Goal: Task Accomplishment & Management: Manage account settings

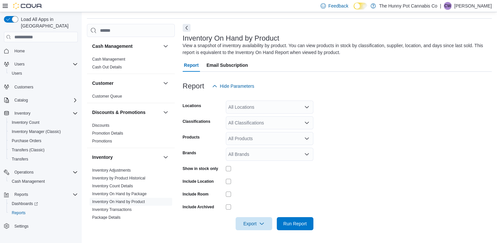
scroll to position [342, 0]
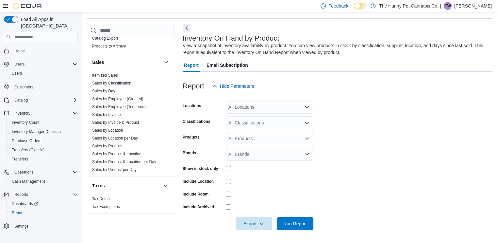
click at [382, 147] on form "Locations All Locations Classifications All Classifications Products All Produc…" at bounding box center [337, 161] width 309 height 137
click at [34, 178] on span "Cash Management" at bounding box center [28, 180] width 33 height 5
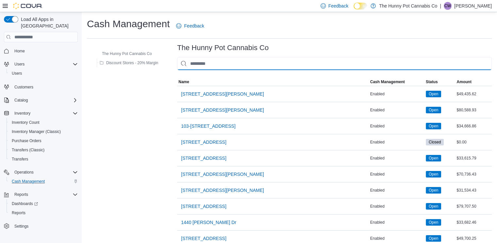
click at [255, 68] on input "This is a search bar. As you type, the results lower in the page will automatic…" at bounding box center [334, 63] width 315 height 13
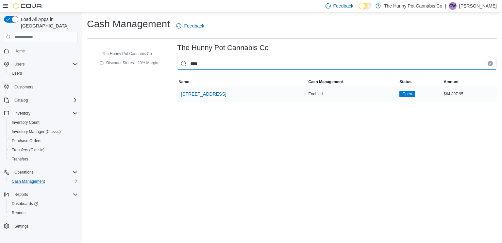
type input "****"
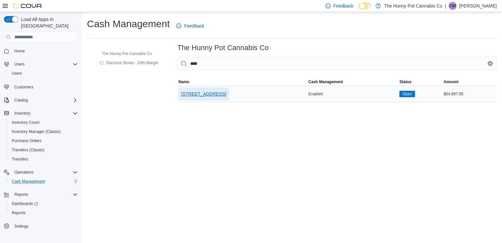
click at [210, 95] on span "[STREET_ADDRESS]" at bounding box center [203, 94] width 45 height 7
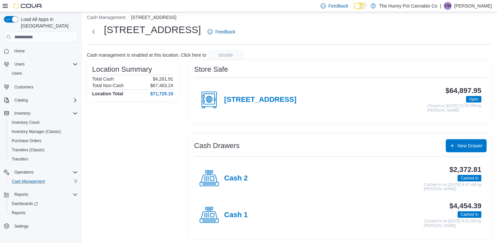
scroll to position [6, 0]
click at [238, 209] on div "Cash 1" at bounding box center [223, 215] width 48 height 20
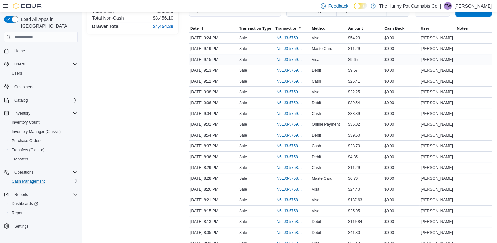
scroll to position [109, 0]
click at [296, 67] on span "IN5LJ3-5759352" at bounding box center [293, 71] width 34 height 8
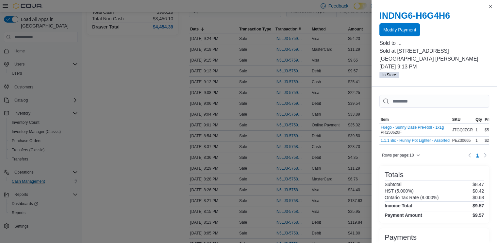
click at [396, 25] on span "Modify Payment" at bounding box center [399, 29] width 33 height 13
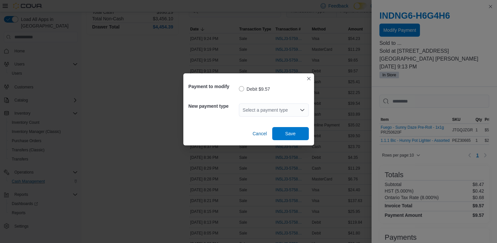
click at [269, 109] on div "Select a payment type" at bounding box center [274, 109] width 70 height 13
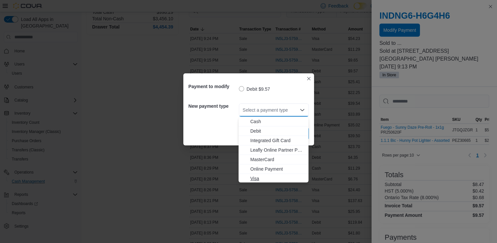
click at [255, 178] on span "Visa" at bounding box center [277, 178] width 54 height 7
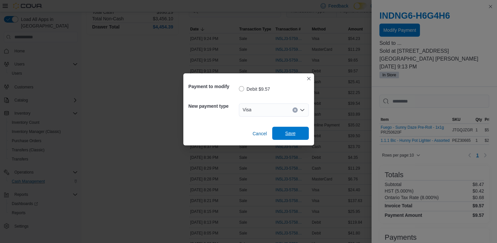
click at [298, 130] on span "Save" at bounding box center [290, 133] width 29 height 13
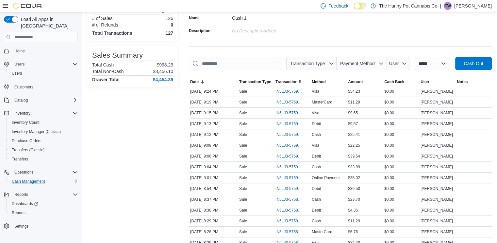
scroll to position [0, 0]
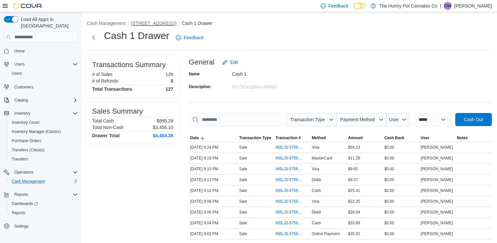
click at [144, 22] on button "[STREET_ADDRESS]" at bounding box center [153, 23] width 45 height 5
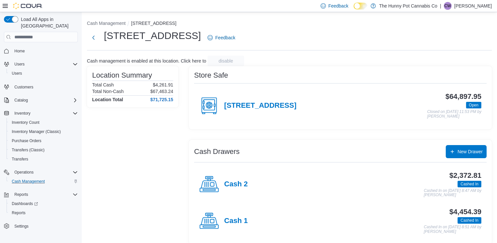
click at [219, 185] on icon at bounding box center [209, 184] width 20 height 20
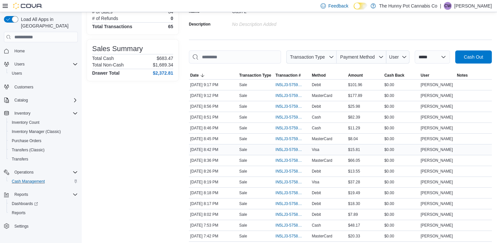
scroll to position [63, 0]
click at [284, 200] on span "IN5LJ3-5758823" at bounding box center [289, 202] width 27 height 5
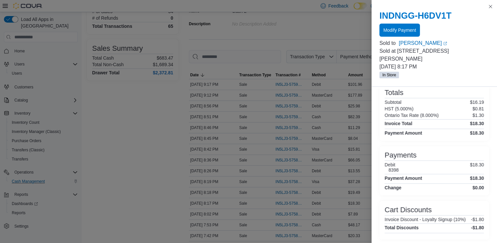
scroll to position [89, 0]
click at [404, 27] on span "Modify Payment" at bounding box center [399, 29] width 33 height 13
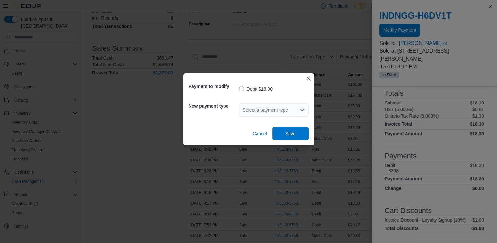
click at [284, 114] on div "Select a payment type" at bounding box center [274, 109] width 70 height 13
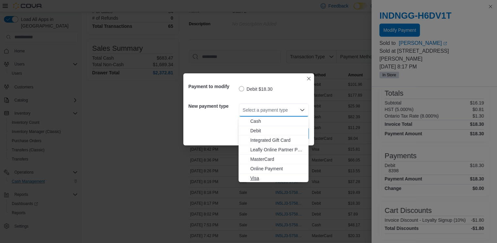
click at [250, 180] on span "Visa" at bounding box center [274, 178] width 62 height 7
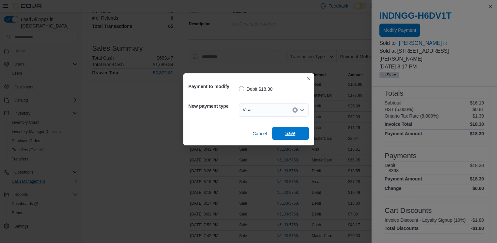
click at [287, 132] on span "Save" at bounding box center [290, 133] width 10 height 7
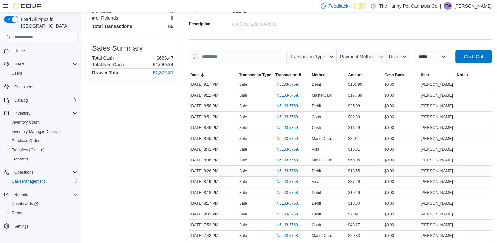
scroll to position [103, 0]
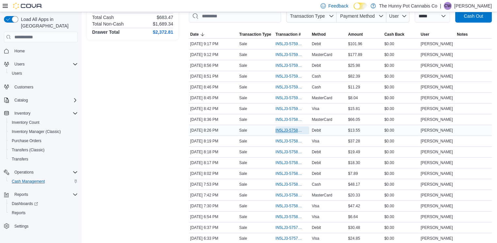
click at [292, 129] on span "IN5LJ3-5758899" at bounding box center [289, 129] width 27 height 5
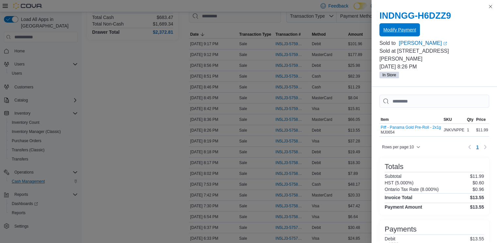
click at [403, 32] on span "Modify Payment" at bounding box center [399, 29] width 33 height 7
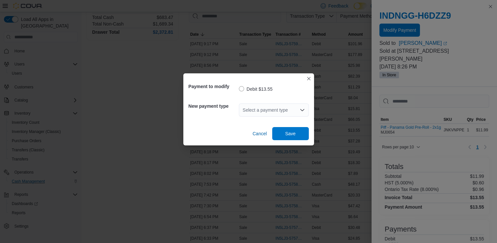
click at [272, 106] on div "Select a payment type" at bounding box center [274, 109] width 70 height 13
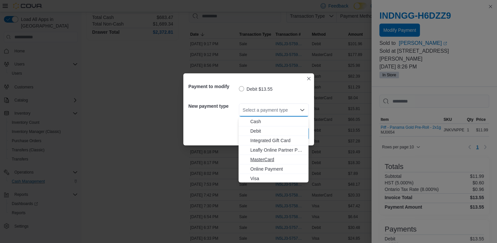
click at [266, 159] on span "MasterCard" at bounding box center [277, 159] width 54 height 7
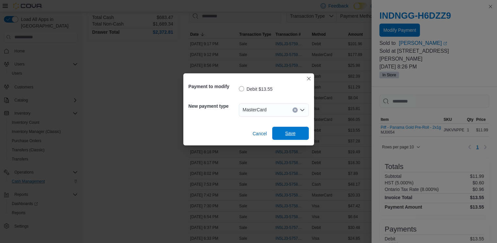
click at [298, 132] on span "Save" at bounding box center [290, 133] width 29 height 13
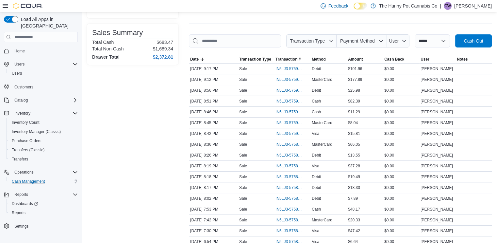
scroll to position [78, 0]
click at [286, 68] on span "IN5LJ3-5759392" at bounding box center [289, 68] width 27 height 5
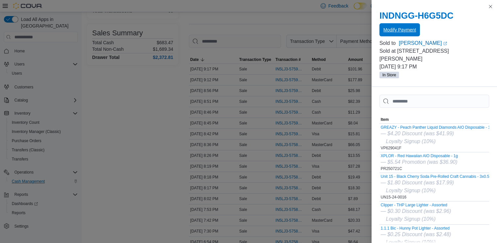
click at [401, 29] on span "Modify Payment" at bounding box center [399, 29] width 33 height 7
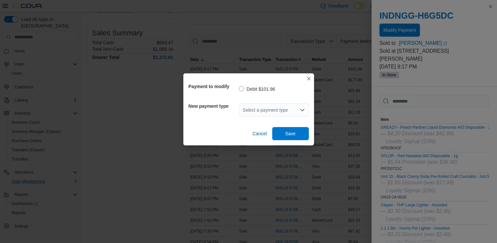
click at [278, 107] on div "Select a payment type" at bounding box center [274, 109] width 70 height 13
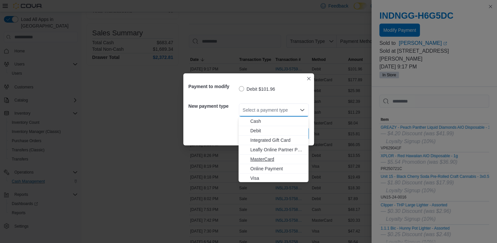
click at [263, 158] on span "MasterCard" at bounding box center [277, 159] width 54 height 7
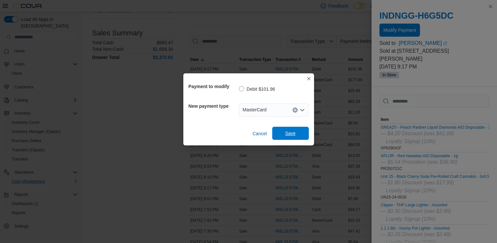
click at [296, 135] on span "Save" at bounding box center [290, 133] width 29 height 13
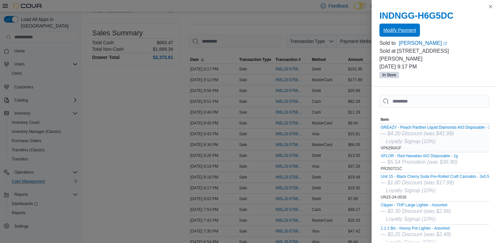
scroll to position [191, 0]
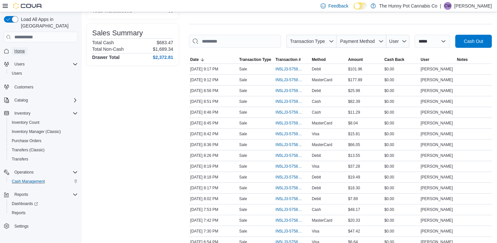
click at [17, 47] on span "Home" at bounding box center [19, 51] width 10 height 8
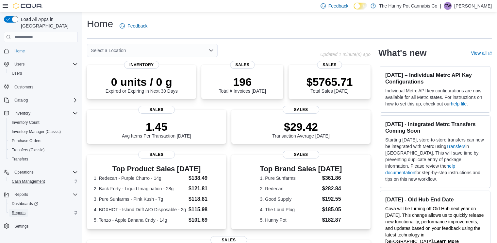
click at [22, 210] on span "Reports" at bounding box center [19, 212] width 14 height 5
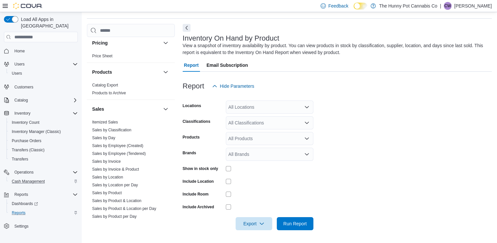
scroll to position [299, 0]
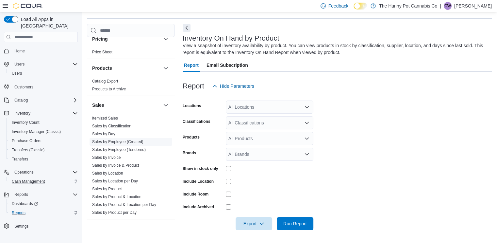
click at [136, 143] on link "Sales by Employee (Created)" at bounding box center [117, 141] width 51 height 5
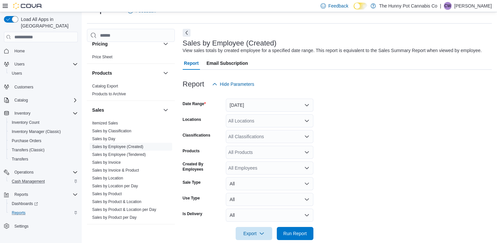
scroll to position [25, 0]
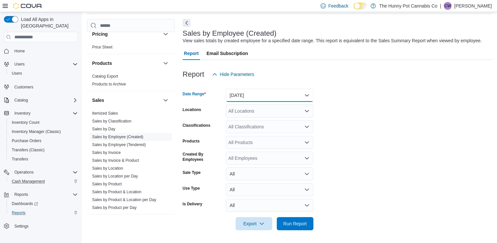
click at [263, 94] on button "Yesterday" at bounding box center [270, 95] width 88 height 13
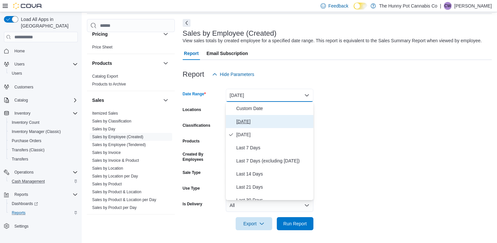
click at [277, 125] on button "Today" at bounding box center [270, 121] width 88 height 13
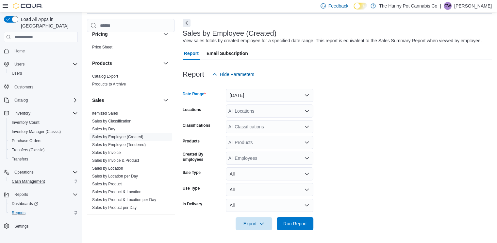
click at [253, 117] on div "All Locations" at bounding box center [270, 110] width 88 height 13
type input "****"
click at [253, 117] on button "[STREET_ADDRESS]" at bounding box center [270, 121] width 88 height 9
click at [293, 219] on span "Run Report" at bounding box center [295, 222] width 29 height 13
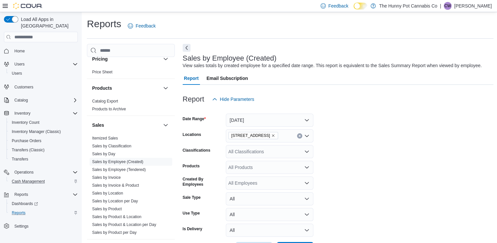
click at [272, 135] on icon "Remove 5035 Hurontario St from selection in this group" at bounding box center [273, 135] width 3 height 3
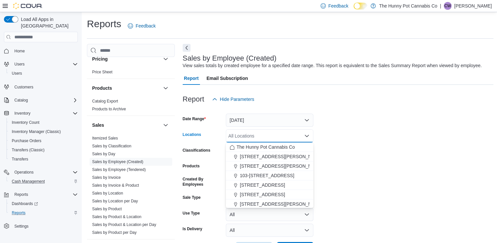
click at [268, 134] on div "All Locations Combo box. Selected. Combo box input. All Locations. Type some te…" at bounding box center [270, 135] width 88 height 13
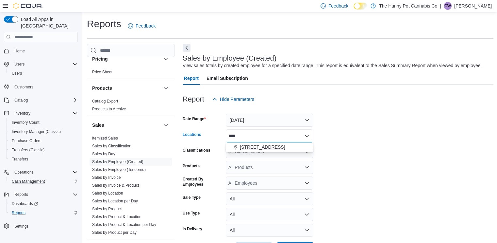
type input "****"
click at [262, 143] on button "[STREET_ADDRESS]" at bounding box center [270, 146] width 88 height 9
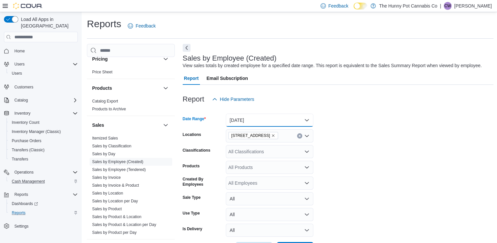
click at [281, 121] on button "Today" at bounding box center [270, 119] width 88 height 13
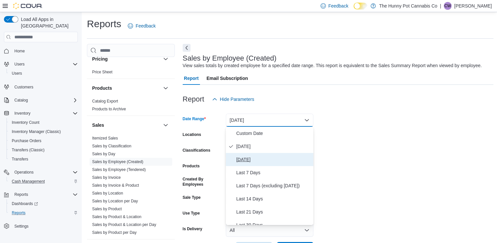
click at [261, 161] on span "Yesterday" at bounding box center [273, 159] width 75 height 8
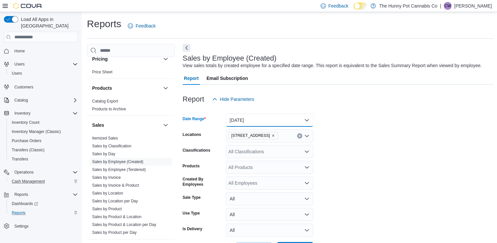
scroll to position [125, 0]
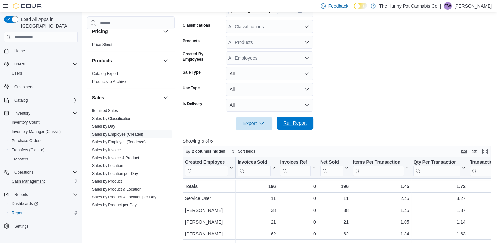
click at [285, 125] on span "Run Report" at bounding box center [295, 123] width 24 height 7
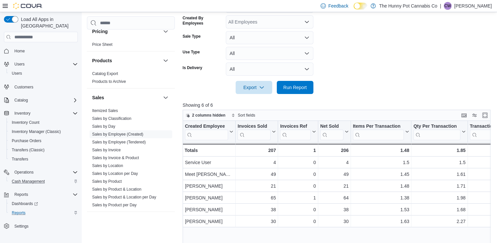
scroll to position [96, 0]
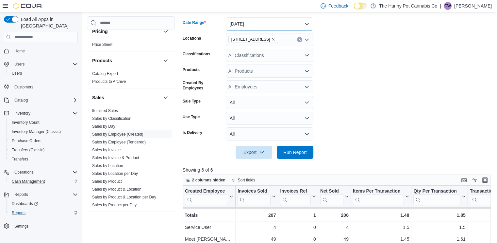
click at [268, 25] on button "Yesterday" at bounding box center [270, 23] width 88 height 13
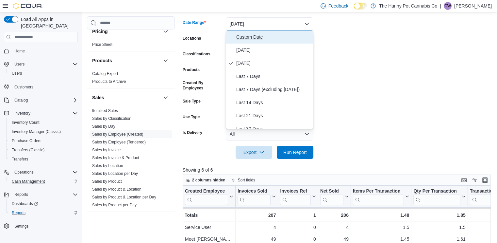
click at [264, 37] on span "Custom Date" at bounding box center [273, 37] width 75 height 8
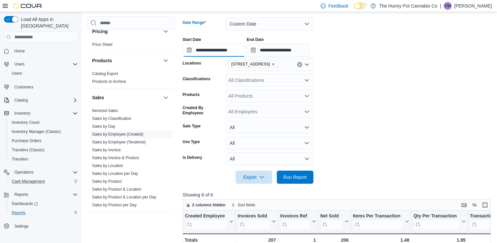
click at [217, 48] on input "**********" at bounding box center [214, 49] width 63 height 13
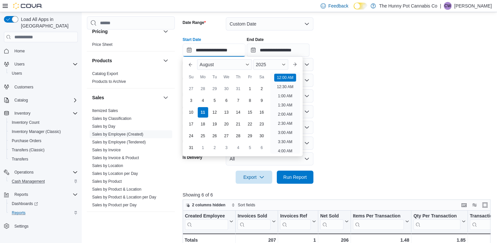
scroll to position [20, 0]
click at [264, 100] on div "9" at bounding box center [261, 100] width 11 height 11
type input "**********"
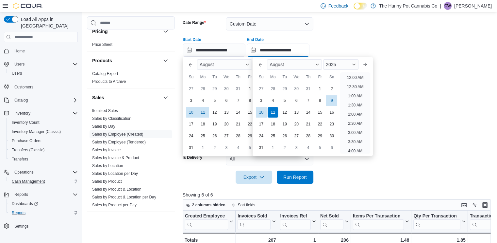
click at [289, 50] on input "**********" at bounding box center [278, 49] width 63 height 13
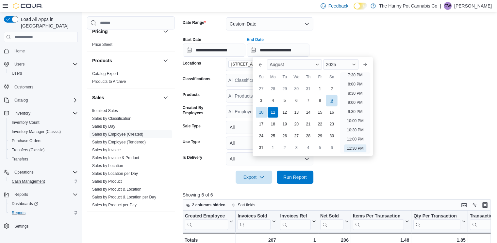
click at [330, 100] on div "9" at bounding box center [331, 100] width 11 height 11
type input "**********"
click at [302, 171] on span "Run Report" at bounding box center [295, 176] width 29 height 13
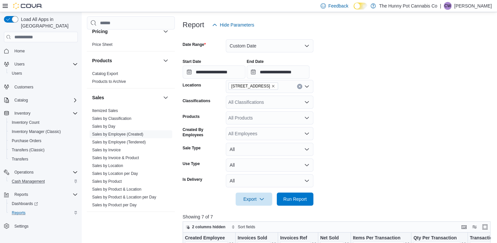
scroll to position [65, 0]
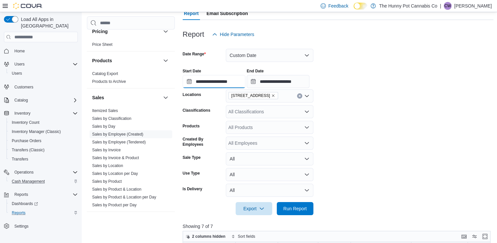
click at [237, 83] on input "**********" at bounding box center [214, 81] width 63 height 13
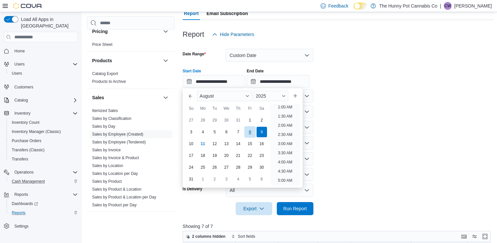
click at [245, 132] on div "8" at bounding box center [249, 131] width 11 height 11
type input "**********"
click at [280, 83] on input "**********" at bounding box center [278, 81] width 63 height 13
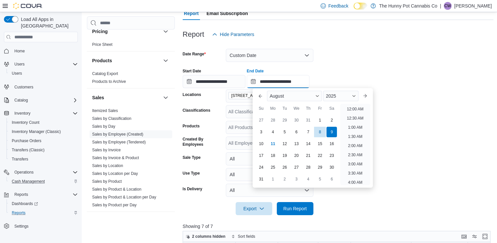
scroll to position [360, 0]
click at [321, 132] on div "8" at bounding box center [319, 131] width 11 height 11
type input "**********"
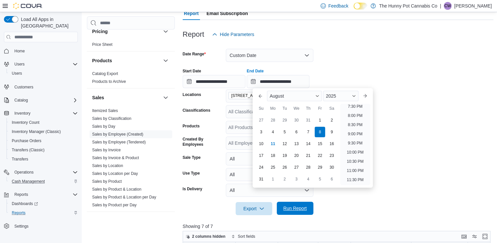
click at [306, 209] on span "Run Report" at bounding box center [295, 208] width 24 height 7
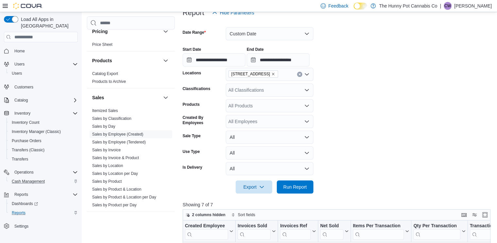
scroll to position [82, 0]
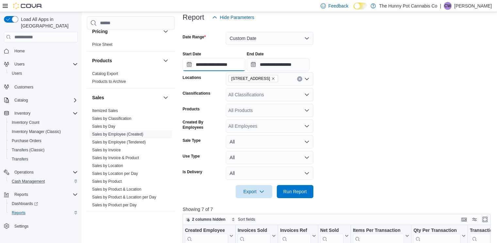
click at [227, 65] on input "**********" at bounding box center [214, 64] width 63 height 13
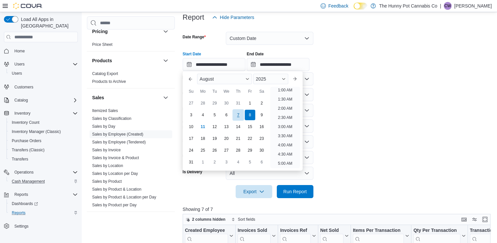
click at [239, 118] on div "7" at bounding box center [237, 114] width 11 height 11
type input "**********"
click at [293, 66] on input "**********" at bounding box center [278, 64] width 63 height 13
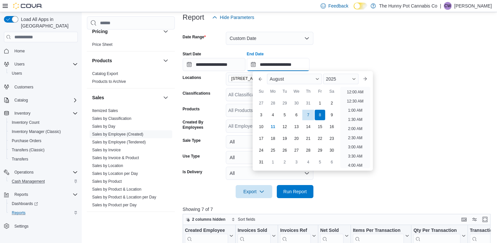
scroll to position [360, 0]
click at [308, 112] on div "7" at bounding box center [308, 114] width 11 height 11
type input "**********"
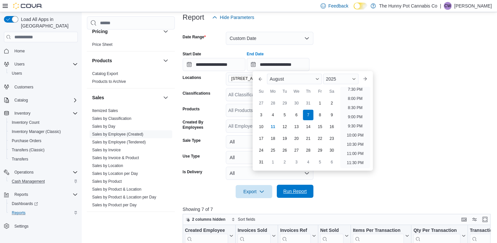
click at [306, 192] on span "Run Report" at bounding box center [295, 191] width 24 height 7
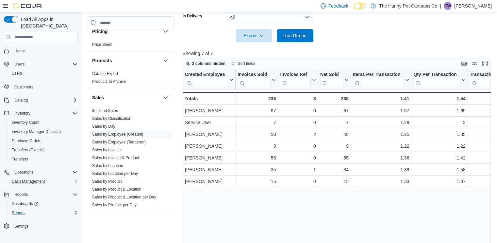
scroll to position [252, 0]
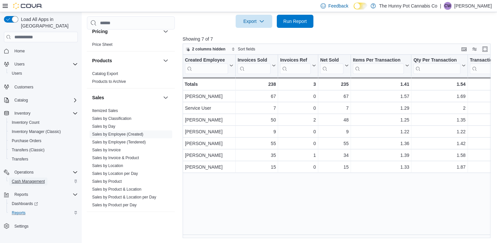
click at [27, 178] on span "Cash Management" at bounding box center [28, 180] width 33 height 5
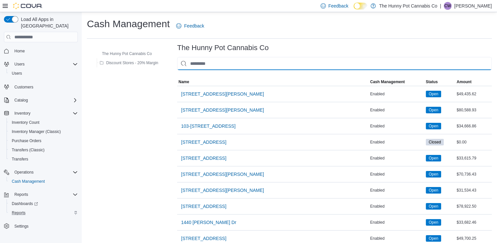
click at [248, 69] on input "This is a search bar. As you type, the results lower in the page will automatic…" at bounding box center [334, 63] width 315 height 13
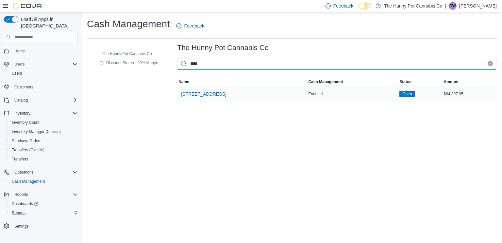
type input "****"
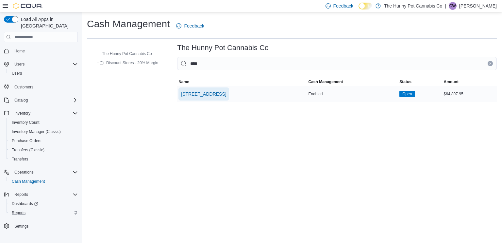
click at [208, 93] on span "[STREET_ADDRESS]" at bounding box center [203, 94] width 45 height 7
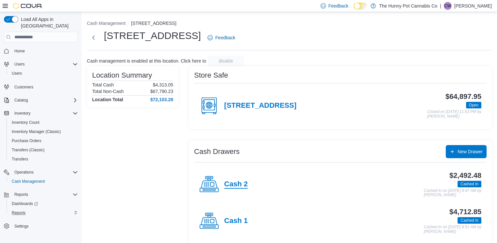
click at [242, 186] on h4 "Cash 2" at bounding box center [236, 184] width 24 height 8
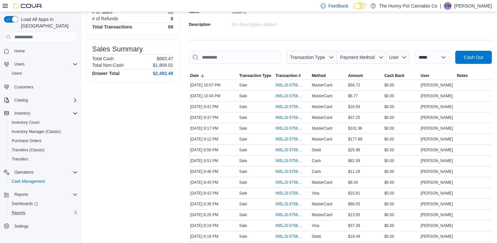
scroll to position [67, 0]
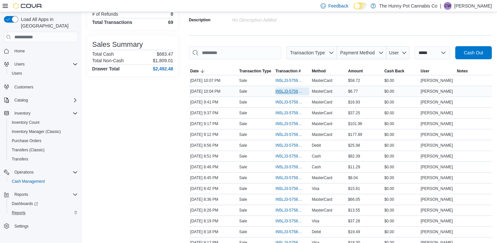
click at [290, 93] on span "IN5LJ3-5759781" at bounding box center [289, 91] width 27 height 5
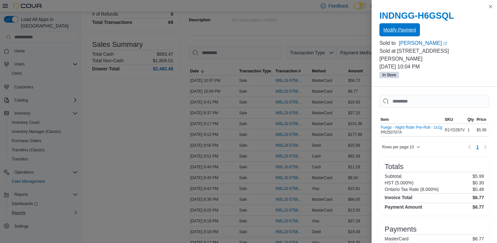
click at [405, 27] on span "Modify Payment" at bounding box center [399, 29] width 33 height 13
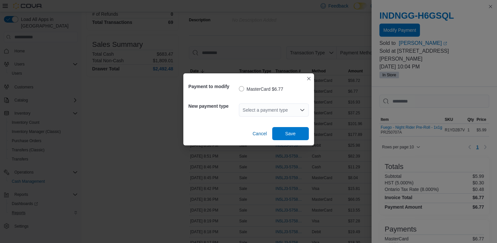
click at [259, 114] on div "Select a payment type" at bounding box center [274, 109] width 70 height 13
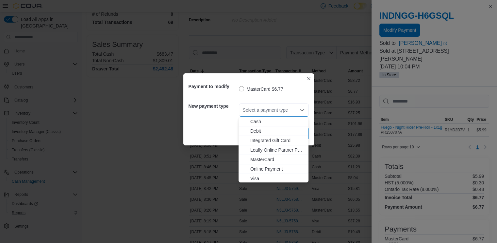
click at [258, 128] on span "Debit" at bounding box center [277, 130] width 54 height 7
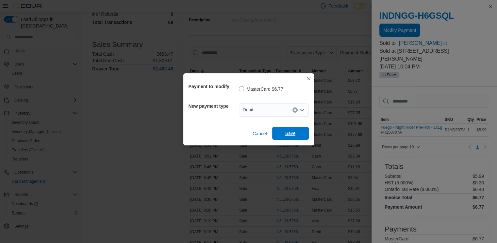
click at [289, 130] on span "Save" at bounding box center [290, 133] width 10 height 7
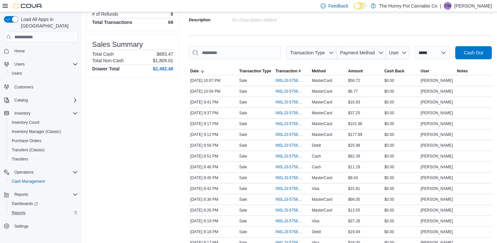
scroll to position [0, 0]
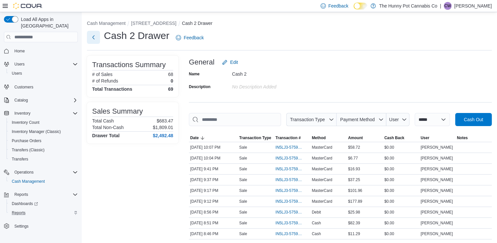
click at [90, 36] on button "Next" at bounding box center [93, 37] width 13 height 13
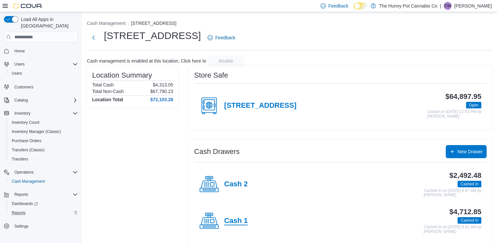
click at [235, 217] on h4 "Cash 1" at bounding box center [236, 220] width 24 height 8
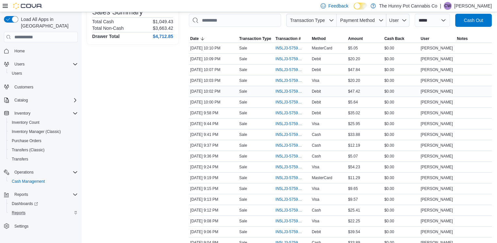
scroll to position [99, 0]
click at [290, 164] on span "IN5LJ3-5759447" at bounding box center [289, 166] width 27 height 5
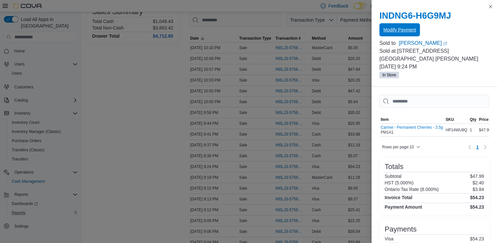
click at [405, 25] on span "Modify Payment" at bounding box center [399, 29] width 33 height 13
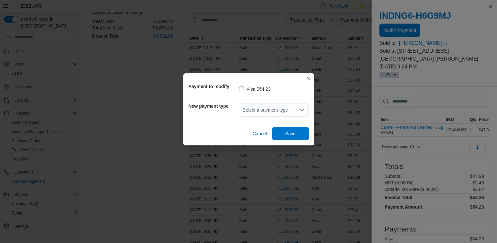
click at [277, 113] on div "Select a payment type" at bounding box center [274, 109] width 70 height 13
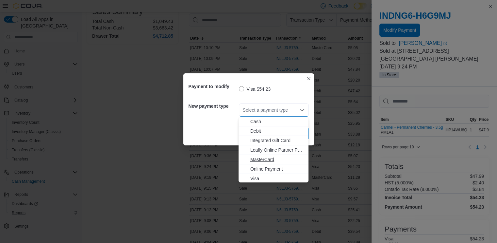
click at [272, 159] on span "MasterCard" at bounding box center [277, 159] width 54 height 7
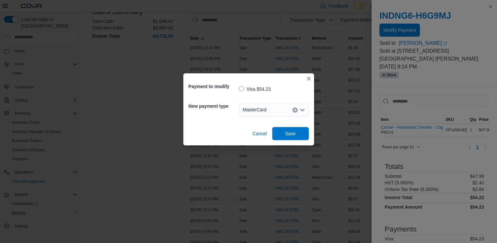
click at [293, 141] on div "Payment to modify Visa $54.23 New payment type MasterCard Combo box. Selected. …" at bounding box center [248, 109] width 131 height 72
click at [292, 137] on span "Save" at bounding box center [290, 133] width 29 height 13
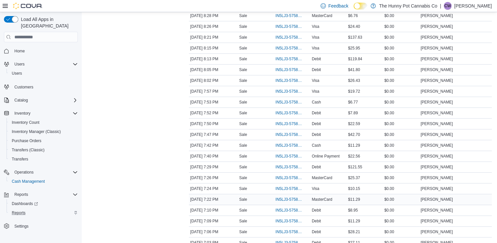
scroll to position [391, 0]
click at [290, 218] on span "IN5LJ3-5758212" at bounding box center [289, 220] width 27 height 5
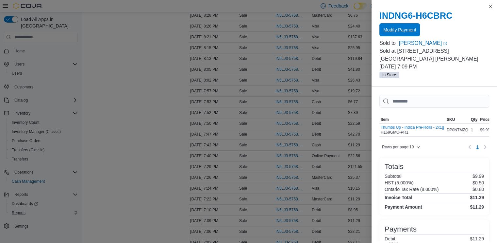
click at [404, 28] on span "Modify Payment" at bounding box center [399, 29] width 33 height 7
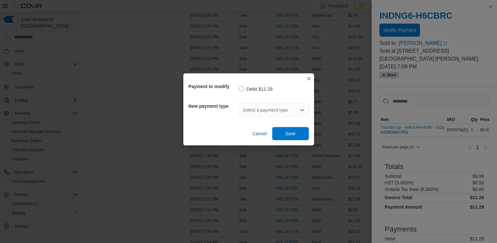
click at [274, 106] on div "Select a payment type" at bounding box center [274, 109] width 70 height 13
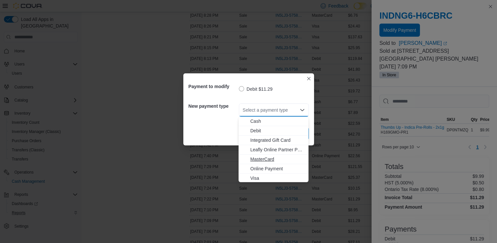
click at [268, 159] on span "MasterCard" at bounding box center [277, 159] width 54 height 7
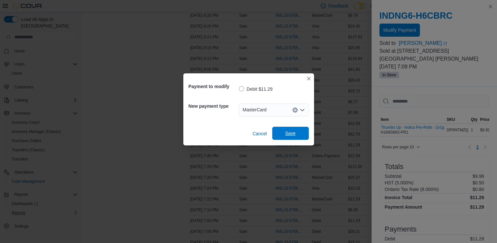
click at [290, 128] on span "Save" at bounding box center [290, 133] width 29 height 13
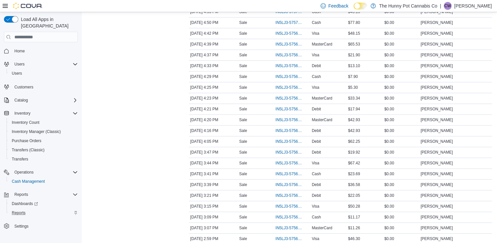
scroll to position [1048, 0]
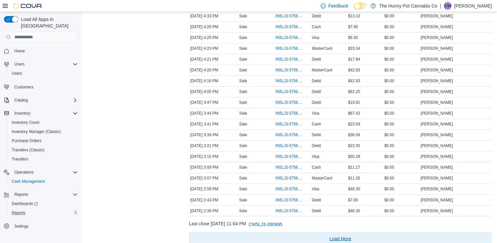
click at [341, 235] on span "Load More" at bounding box center [341, 238] width 22 height 7
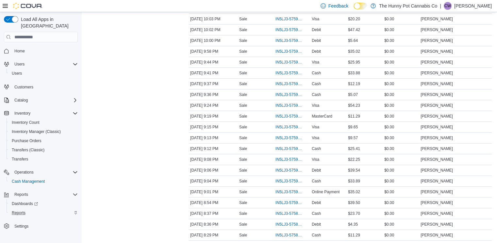
scroll to position [194, 0]
click at [295, 115] on span "IN5LJ3-5759447" at bounding box center [289, 115] width 27 height 5
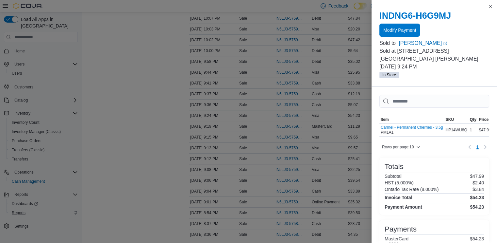
scroll to position [44, 0]
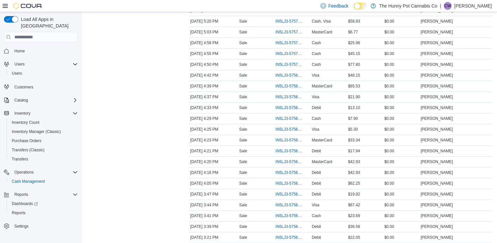
scroll to position [1005, 0]
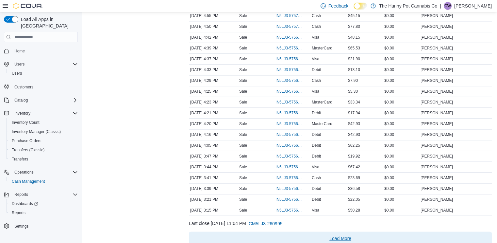
click at [339, 234] on span "Load More" at bounding box center [341, 237] width 22 height 7
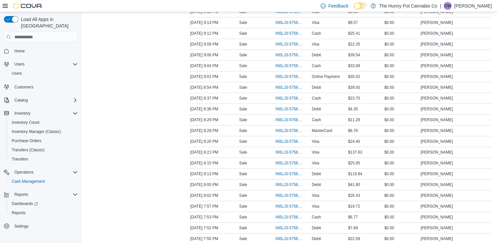
scroll to position [329, 0]
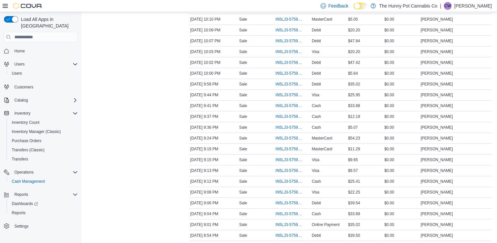
scroll to position [181, 0]
drag, startPoint x: 288, startPoint y: 168, endPoint x: 188, endPoint y: 167, distance: 100.0
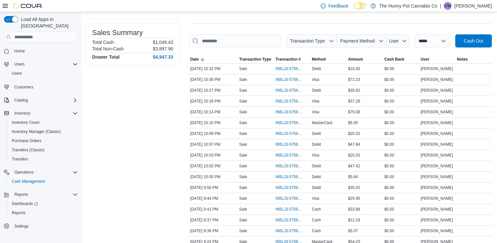
scroll to position [0, 0]
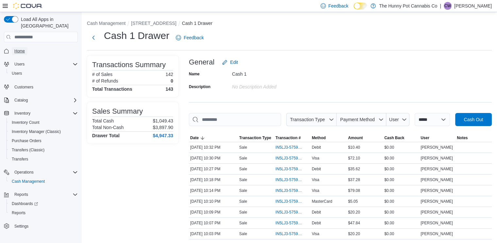
click at [24, 48] on span "Home" at bounding box center [19, 50] width 10 height 5
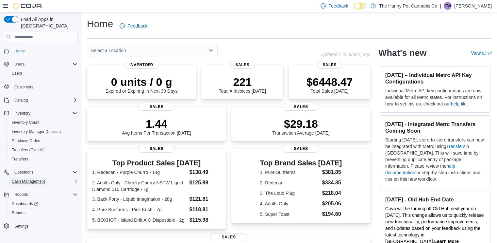
click at [25, 178] on span "Cash Management" at bounding box center [28, 180] width 33 height 5
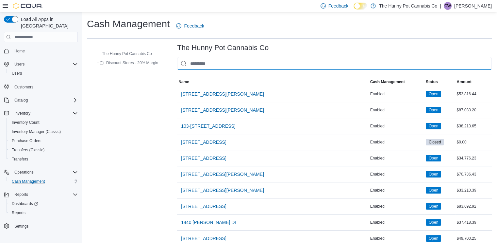
click at [220, 61] on input "This is a search bar. As you type, the results lower in the page will automatic…" at bounding box center [334, 63] width 315 height 13
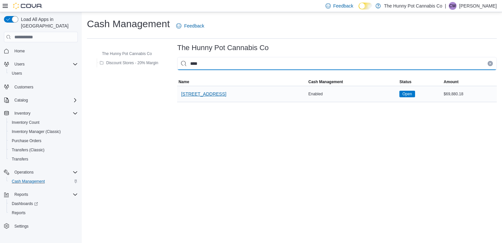
type input "****"
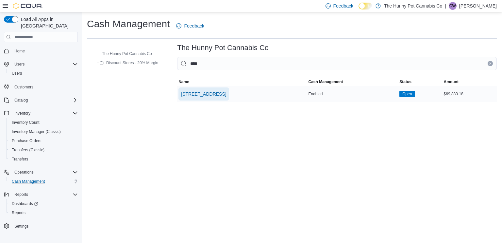
click at [202, 88] on span "[STREET_ADDRESS]" at bounding box center [203, 93] width 45 height 13
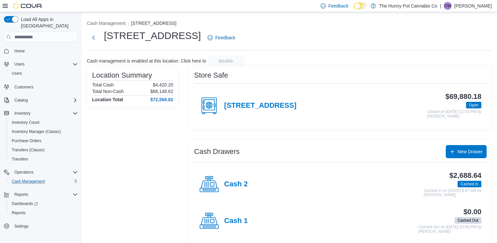
click at [241, 179] on div "Cash 2" at bounding box center [223, 184] width 48 height 20
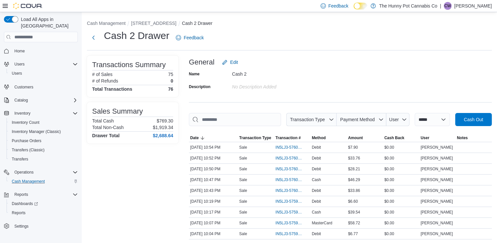
click at [297, 146] on span "IN5LJ3-5760155" at bounding box center [289, 146] width 27 height 5
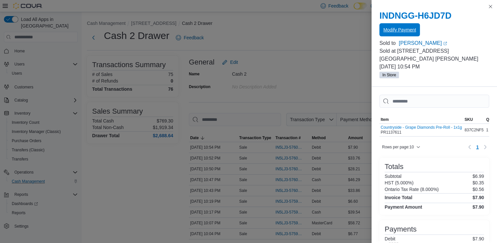
click at [398, 26] on span "Modify Payment" at bounding box center [399, 29] width 33 height 13
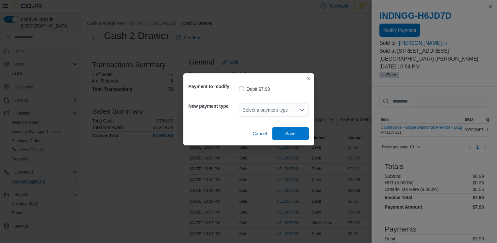
click at [282, 109] on div "Select a payment type" at bounding box center [274, 109] width 70 height 13
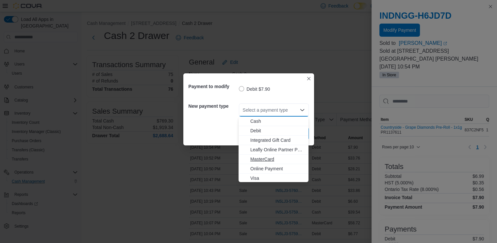
click at [272, 161] on span "MasterCard" at bounding box center [277, 159] width 54 height 7
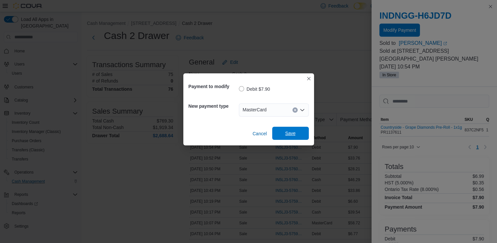
click at [292, 132] on span "Save" at bounding box center [290, 133] width 10 height 7
